Goal: Information Seeking & Learning: Learn about a topic

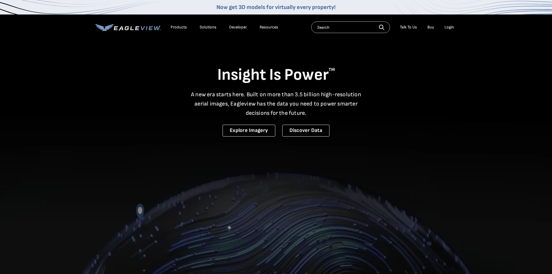
click at [178, 27] on div "Products" at bounding box center [179, 27] width 16 height 5
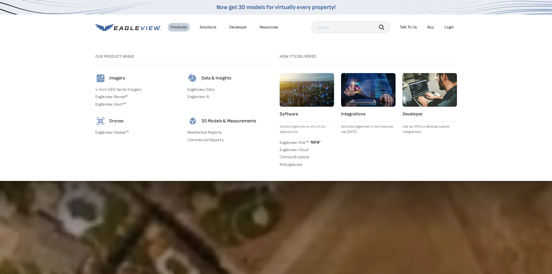
click at [207, 133] on link "Residential Reports" at bounding box center [230, 132] width 85 height 5
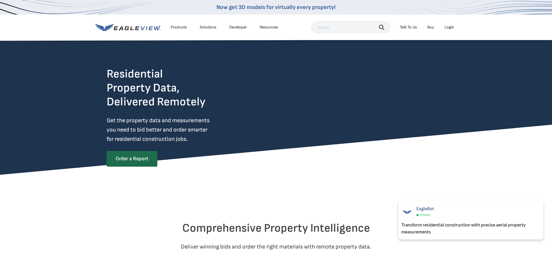
click at [129, 29] on icon at bounding box center [128, 27] width 66 height 7
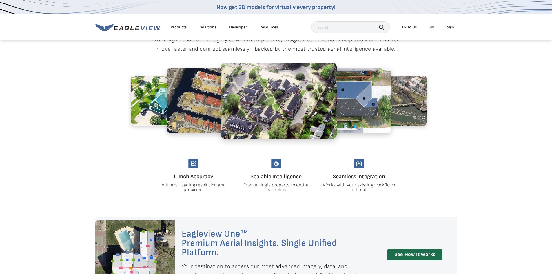
scroll to position [435, 0]
